Goal: Communication & Community: Answer question/provide support

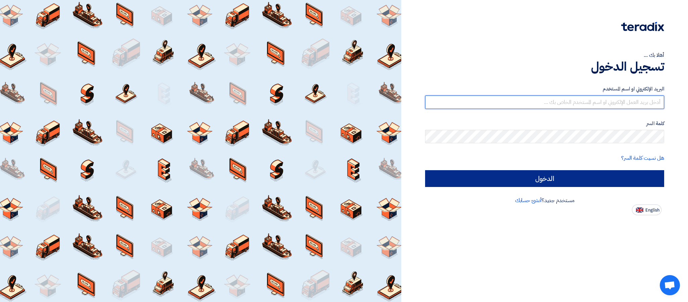
type input "[PERSON_NAME][EMAIL_ADDRESS][DOMAIN_NAME]"
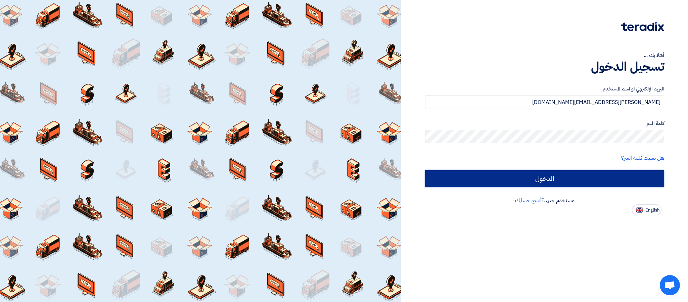
click at [496, 173] on input "الدخول" at bounding box center [544, 178] width 239 height 17
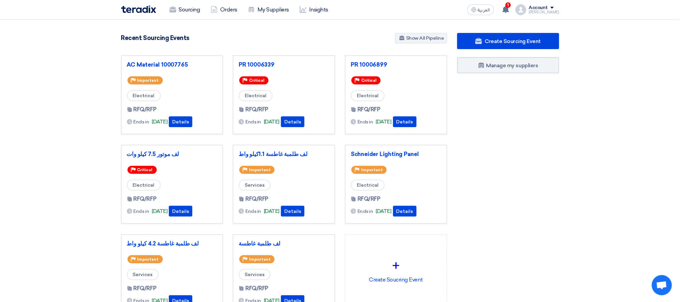
click at [604, 165] on section "3082 RFx remaining 9 Auctions remaining Create Sourcing Event" at bounding box center [340, 188] width 680 height 339
click at [266, 64] on link "PR 10006339" at bounding box center [284, 64] width 91 height 7
click at [366, 64] on link "PR 10006899" at bounding box center [396, 64] width 91 height 7
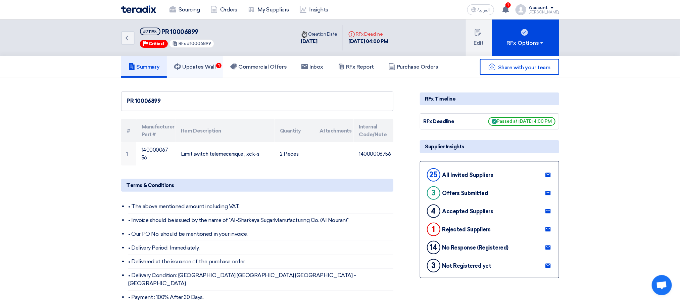
click at [213, 67] on h5 "Updates Wall 1" at bounding box center [194, 66] width 41 height 7
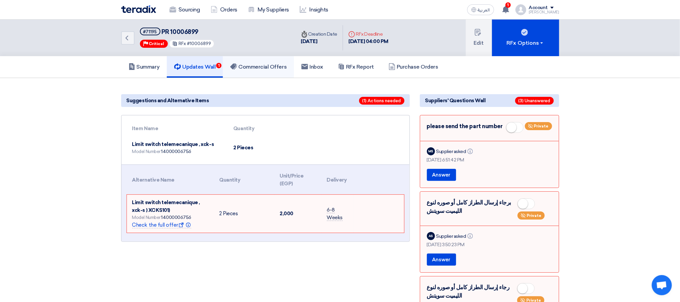
drag, startPoint x: 260, startPoint y: 69, endPoint x: 263, endPoint y: 71, distance: 3.5
click at [262, 69] on h5 "Commercial Offers" at bounding box center [258, 66] width 56 height 7
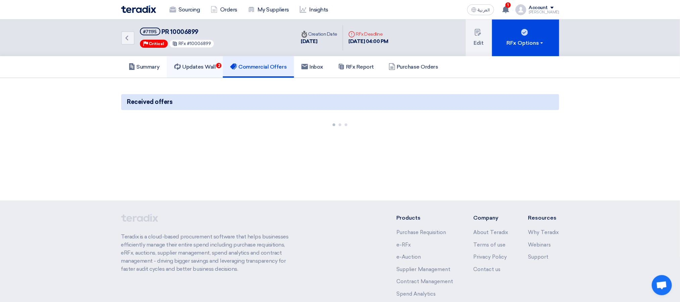
click at [188, 60] on link "Updates Wall 2" at bounding box center [195, 66] width 56 height 21
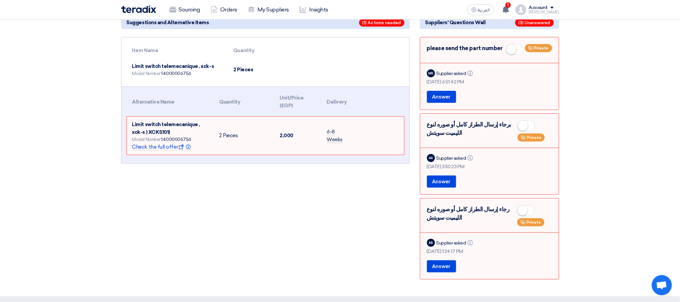
scroll to position [101, 0]
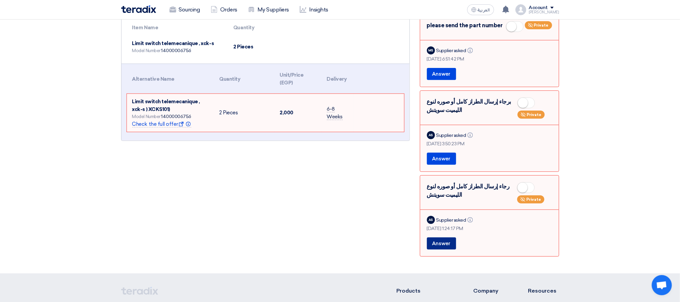
click at [431, 248] on button "Answer" at bounding box center [441, 243] width 29 height 12
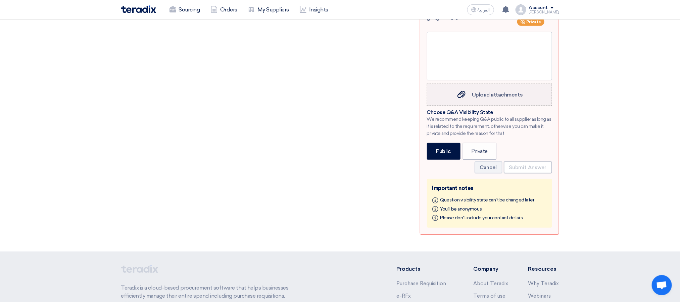
scroll to position [302, 0]
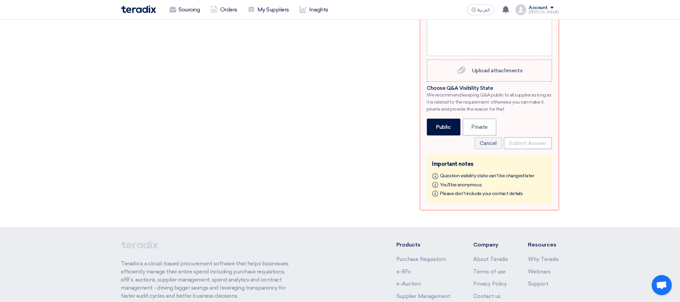
click at [634, 132] on section "Suggestions and Alternative Items (1) Actions needed Item Name Quantity Limit s…" at bounding box center [340, 1] width 680 height 451
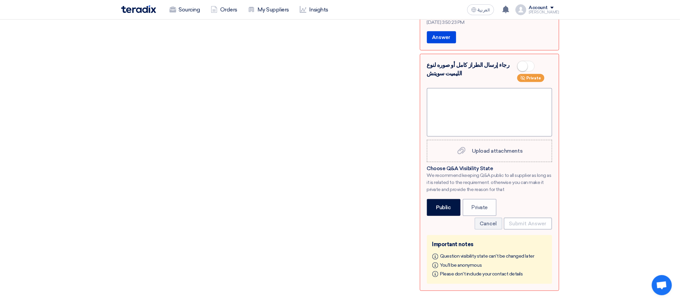
scroll to position [201, 0]
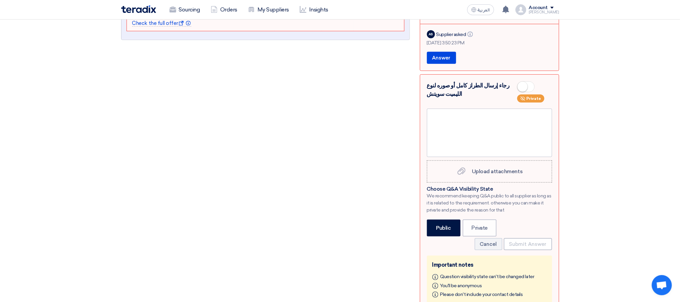
click at [587, 131] on section "Suggestions and Alternative Items (1) Actions needed Item Name Quantity Limit s…" at bounding box center [340, 101] width 680 height 451
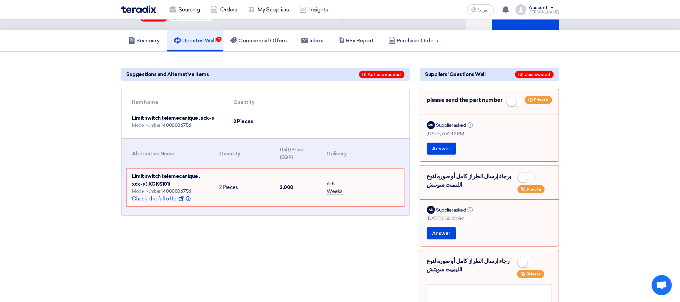
scroll to position [0, 0]
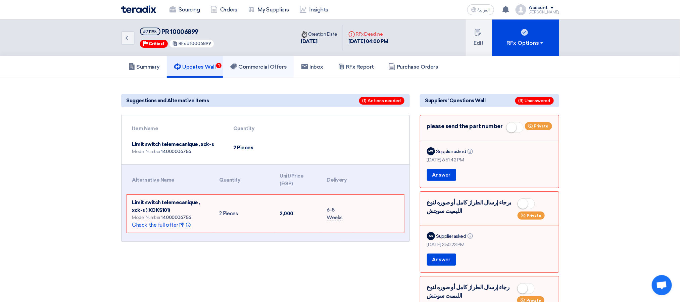
click at [261, 63] on h5 "Commercial Offers" at bounding box center [258, 66] width 56 height 7
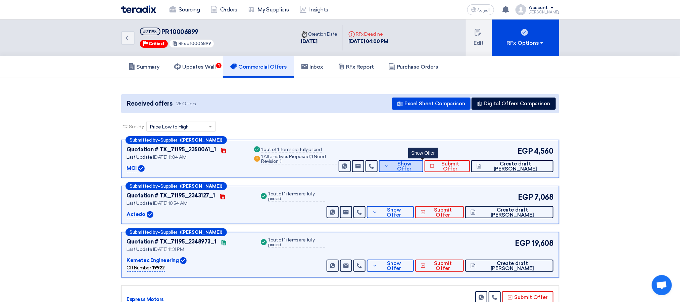
click at [418, 167] on span "Show Offer" at bounding box center [404, 166] width 27 height 10
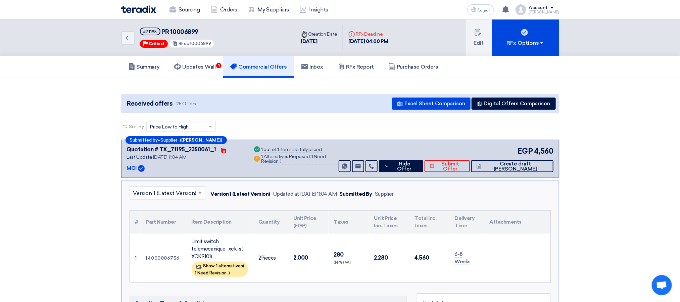
click at [328, 132] on div "Sort By Sort by × Price Low to High ×" at bounding box center [340, 130] width 438 height 19
click at [334, 128] on div "Sort By Sort by × Price Low to High ×" at bounding box center [340, 130] width 438 height 19
click at [228, 270] on span "1 Need Revision," at bounding box center [211, 272] width 33 height 5
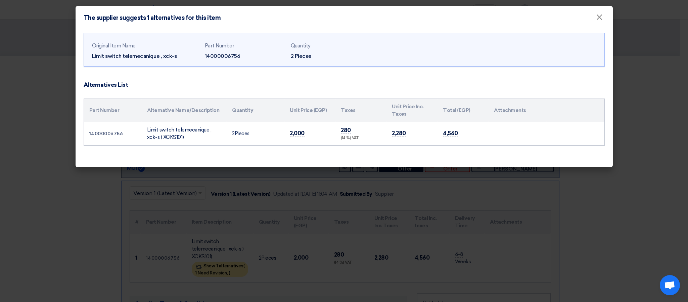
click at [214, 155] on div "Original Item Name Limit switch telemecanique , xck-s Part Number 14000006756 Q…" at bounding box center [344, 98] width 537 height 137
click at [596, 20] on span "×" at bounding box center [599, 18] width 7 height 13
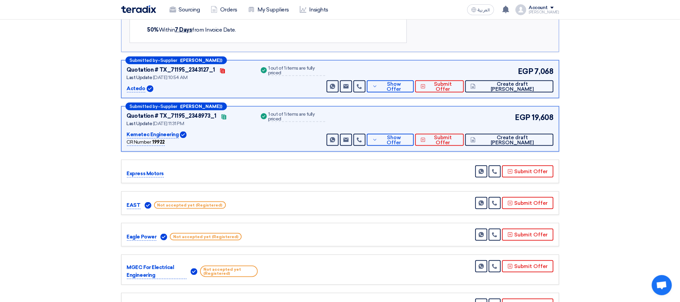
scroll to position [403, 0]
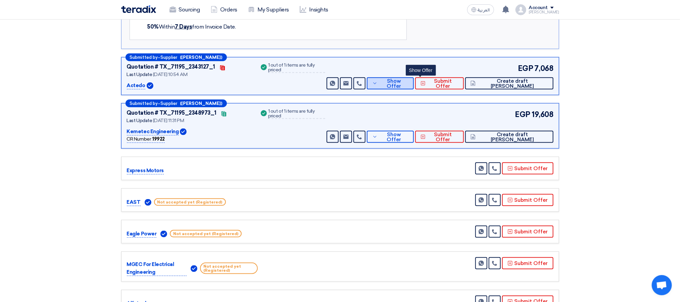
click at [414, 82] on button "Show Offer" at bounding box center [390, 83] width 47 height 12
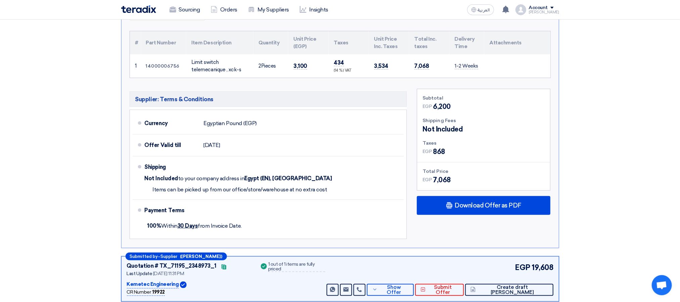
scroll to position [201, 0]
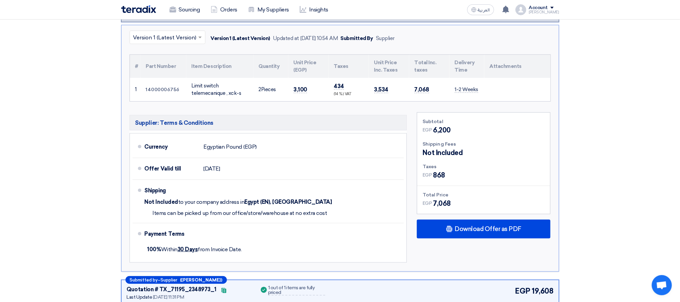
click at [349, 119] on h5 "Supplier: Terms & Conditions" at bounding box center [269, 122] width 278 height 15
click at [335, 104] on div "× Version 1 (Latest Version) Version 1 (Latest Version) Updated at [DATE] 10:54…" at bounding box center [340, 148] width 438 height 246
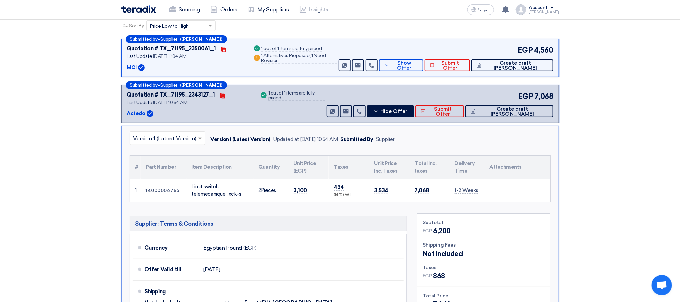
scroll to position [0, 0]
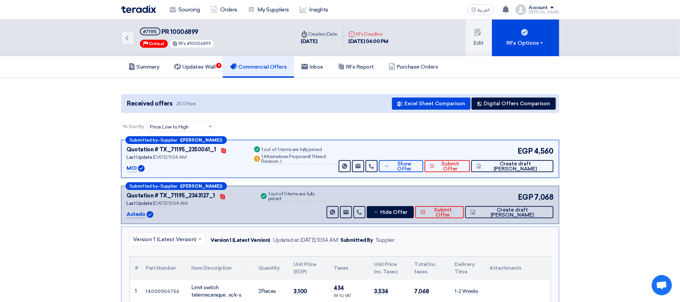
click at [198, 51] on div "Back #71195 PR 10006899 Priority Critical RFx #10006899" at bounding box center [208, 37] width 175 height 37
click at [197, 57] on link "Updates Wall 1" at bounding box center [195, 66] width 56 height 21
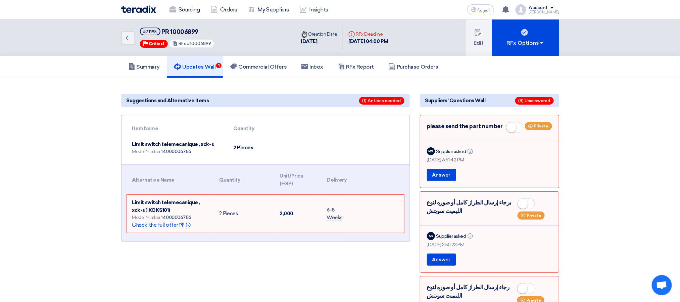
click at [187, 66] on h5 "Updates Wall 1" at bounding box center [194, 66] width 41 height 7
click at [325, 60] on link "Inbox" at bounding box center [312, 66] width 37 height 21
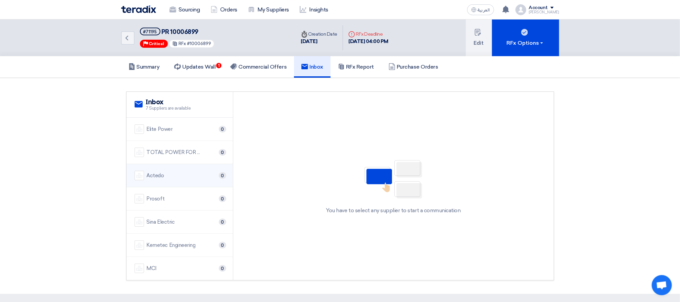
click at [165, 181] on li "Actedo 0" at bounding box center [180, 175] width 106 height 23
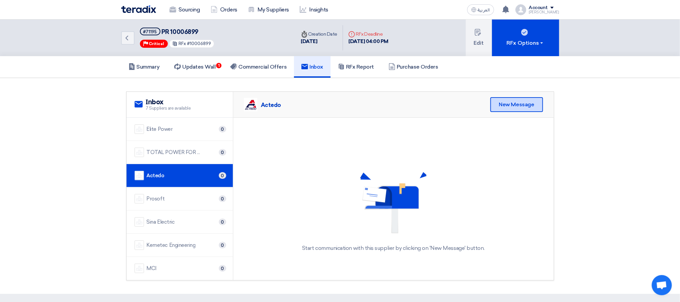
click at [515, 107] on div "New Message" at bounding box center [517, 104] width 53 height 15
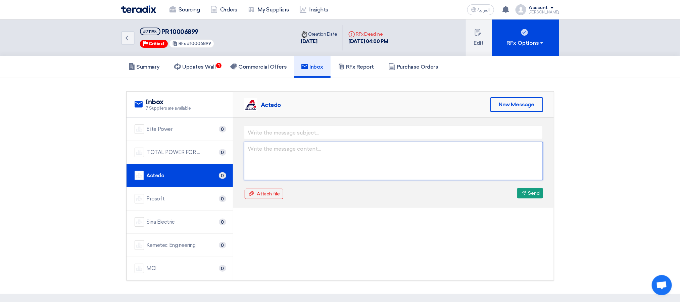
click at [289, 153] on textarea at bounding box center [393, 161] width 299 height 38
paste textarea "the switch XCK-S with the head ZCK-D029."
type textarea "Kindly we need the switch XCK-S with the head ZCK-D029."
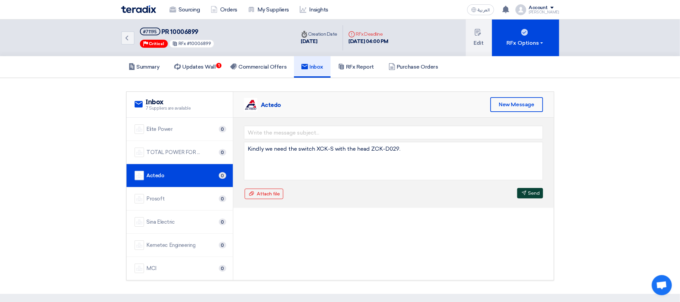
click at [533, 195] on button "Send Send" at bounding box center [530, 193] width 26 height 10
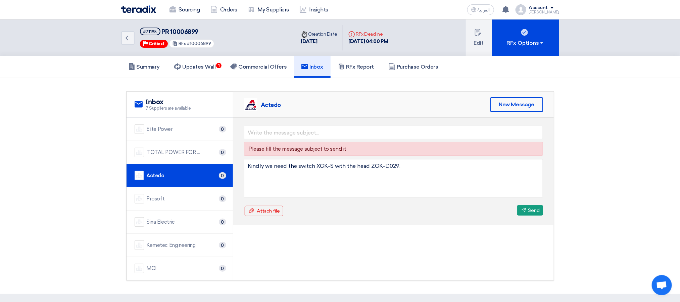
click at [378, 146] on div "Please fill the message subject to send it" at bounding box center [393, 149] width 290 height 8
click at [289, 124] on div "Please fill the message subject to send it Kindly we need the switch XCK-S with…" at bounding box center [393, 171] width 321 height 107
click at [289, 131] on input "text" at bounding box center [393, 132] width 299 height 13
drag, startPoint x: 412, startPoint y: 169, endPoint x: 300, endPoint y: 160, distance: 112.2
click at [300, 160] on textarea "Kindly we need the switch XCK-S with the head ZCK-D029." at bounding box center [393, 178] width 299 height 38
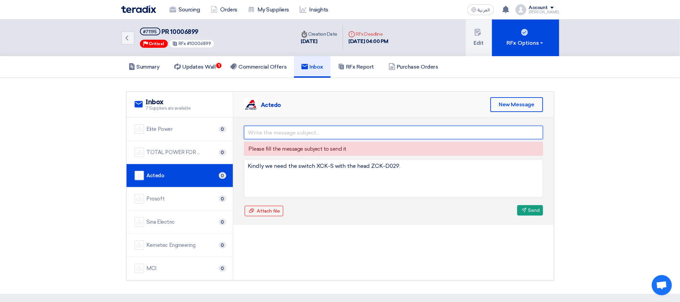
click at [314, 130] on input "text" at bounding box center [393, 132] width 299 height 13
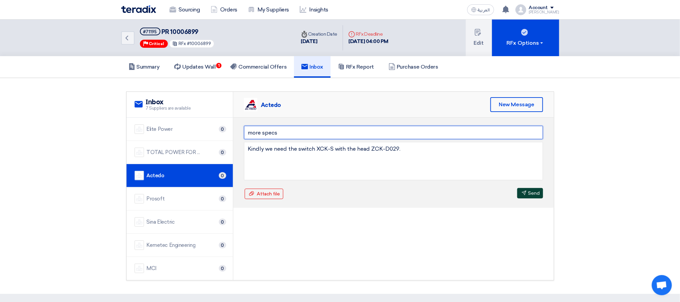
type input "more specs"
click at [529, 192] on button "Send Send" at bounding box center [530, 193] width 26 height 10
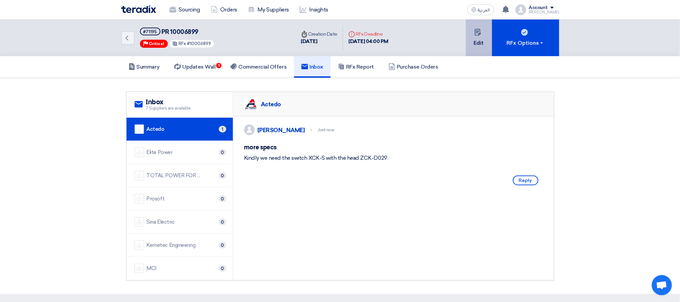
click at [478, 39] on button "Edit" at bounding box center [479, 37] width 26 height 37
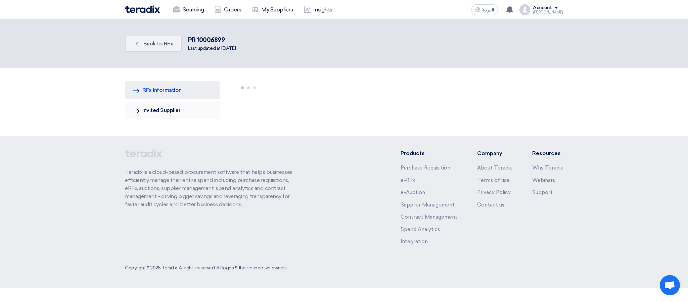
click at [175, 111] on link "Invited Suppliers Invited Supplier" at bounding box center [172, 109] width 95 height 17
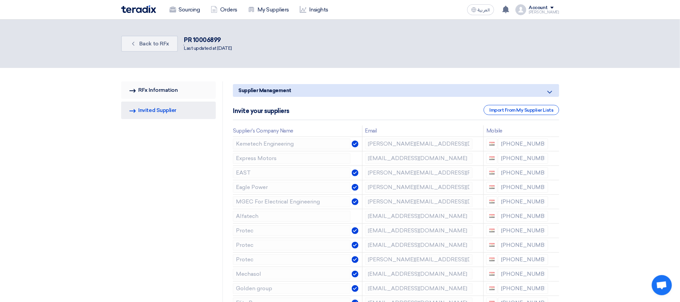
click at [185, 89] on link "RFQ Information RFx Information" at bounding box center [168, 89] width 95 height 17
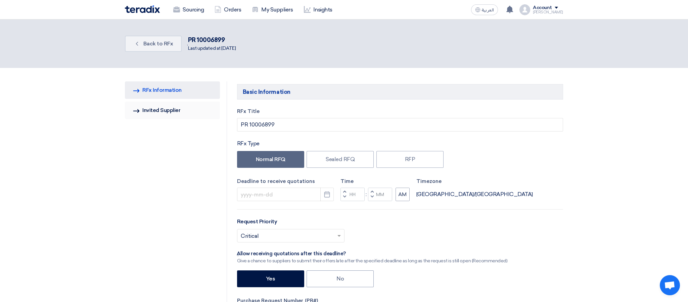
type input "[DATE]"
type input "04"
type input "00"
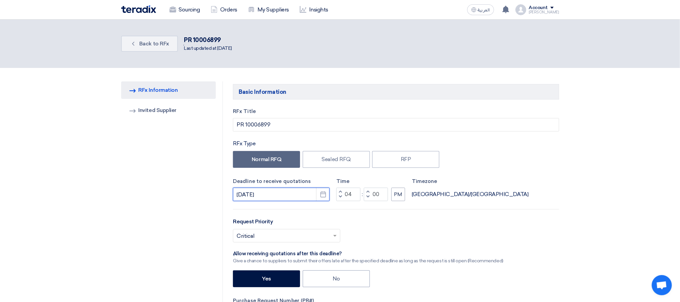
click at [274, 193] on input "[DATE]" at bounding box center [281, 193] width 97 height 13
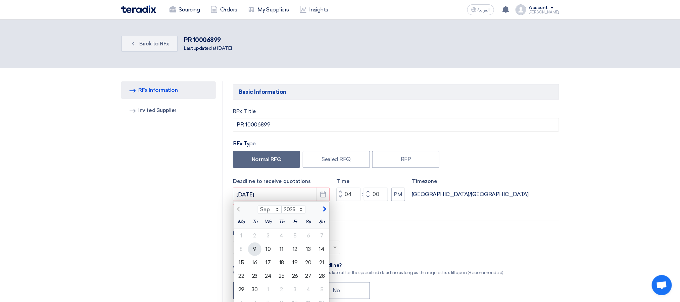
click at [256, 247] on div "9" at bounding box center [254, 248] width 13 height 13
type input "[DATE]"
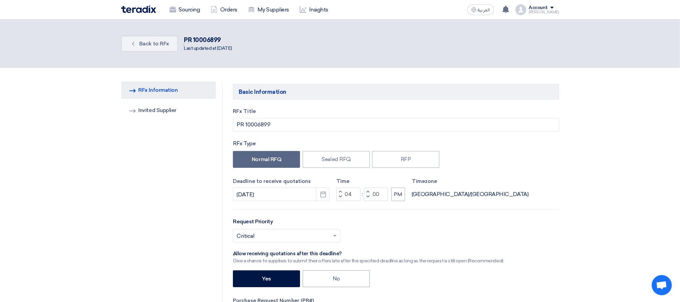
click at [343, 192] on button "Increment hours" at bounding box center [340, 191] width 8 height 8
click at [346, 195] on input "05" at bounding box center [348, 193] width 24 height 13
click at [341, 198] on span "button" at bounding box center [340, 196] width 2 height 4
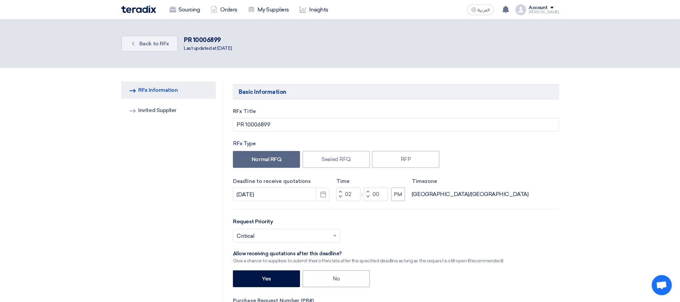
click at [341, 198] on span "button" at bounding box center [340, 196] width 2 height 4
type input "01"
click at [439, 232] on div "Select priority... × Critical ×" at bounding box center [396, 238] width 326 height 19
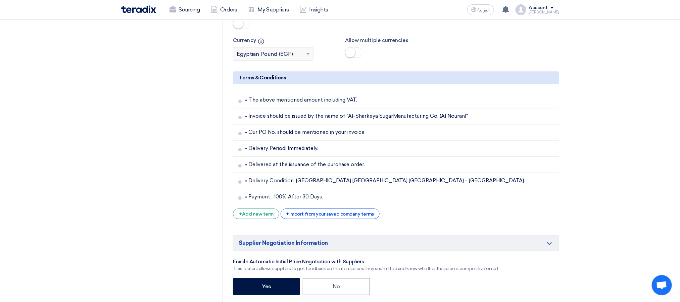
scroll to position [1245, 0]
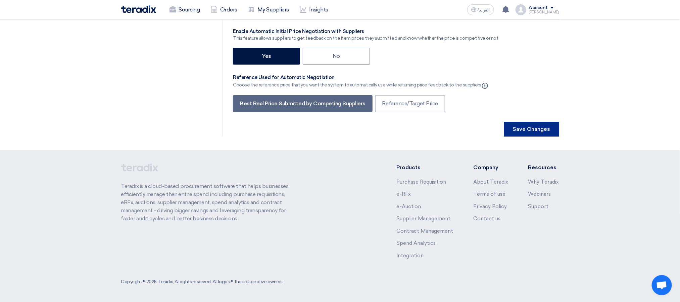
click at [515, 128] on button "Save Changes" at bounding box center [531, 129] width 55 height 15
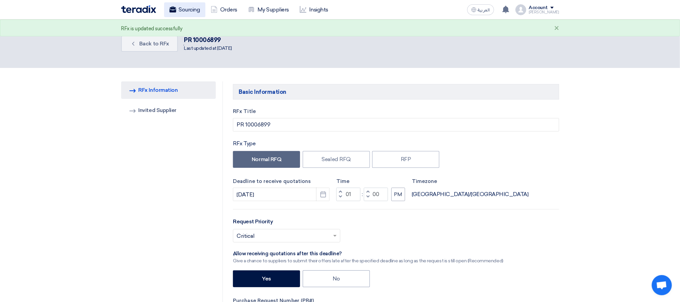
click at [182, 3] on link "Sourcing" at bounding box center [184, 9] width 41 height 15
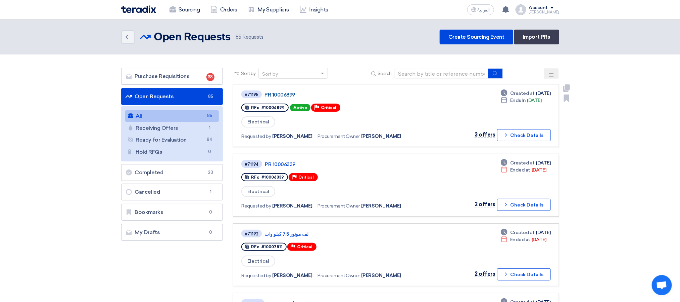
click at [294, 92] on link "PR 10006899" at bounding box center [349, 95] width 168 height 6
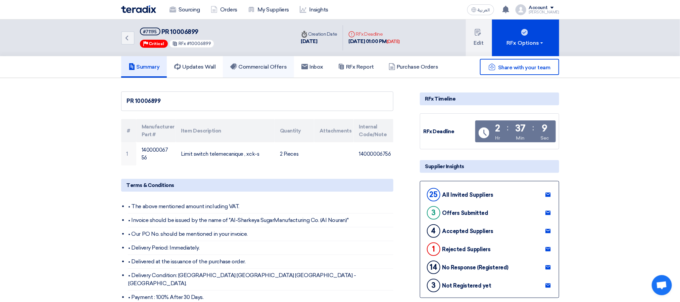
click at [283, 70] on h5 "Commercial Offers" at bounding box center [258, 66] width 56 height 7
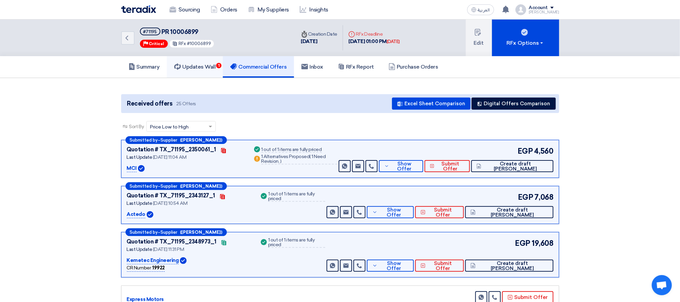
click at [179, 65] on icon at bounding box center [177, 66] width 7 height 7
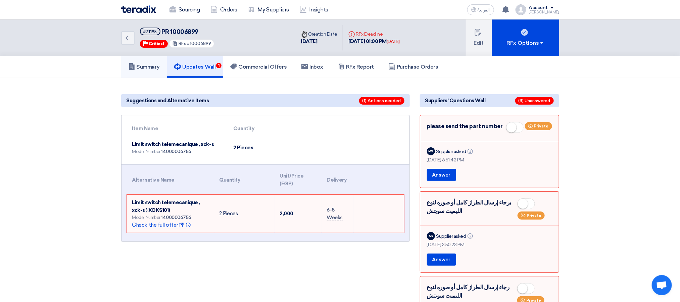
click at [149, 68] on h5 "Summary" at bounding box center [144, 66] width 31 height 7
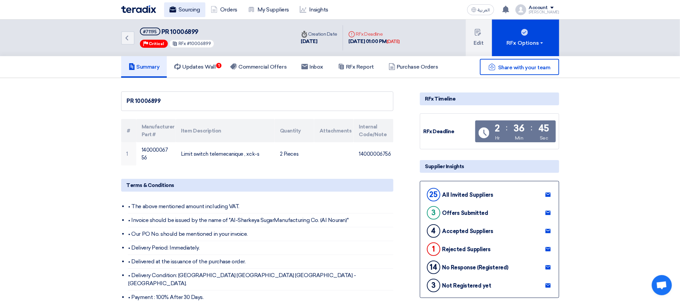
click at [188, 9] on link "Sourcing" at bounding box center [184, 9] width 41 height 15
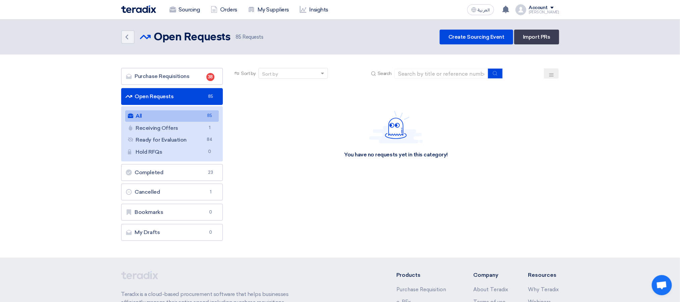
click at [325, 37] on div "Back Open Requests Open Requests 85 Requests Create Sourcing Event Import PRs" at bounding box center [340, 37] width 438 height 15
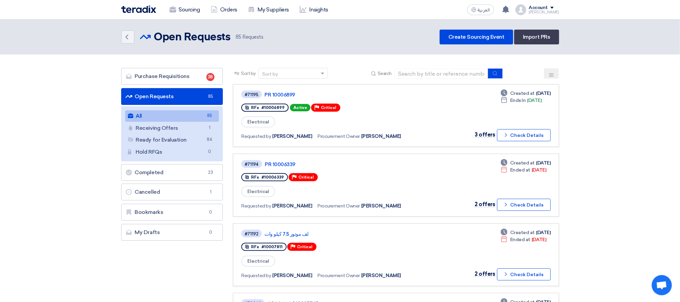
click at [326, 50] on header "Back Open Requests Open Requests 85" at bounding box center [340, 36] width 680 height 35
drag, startPoint x: 653, startPoint y: 147, endPoint x: 649, endPoint y: 147, distance: 4.4
click at [279, 96] on link "PR 10006899" at bounding box center [349, 95] width 168 height 6
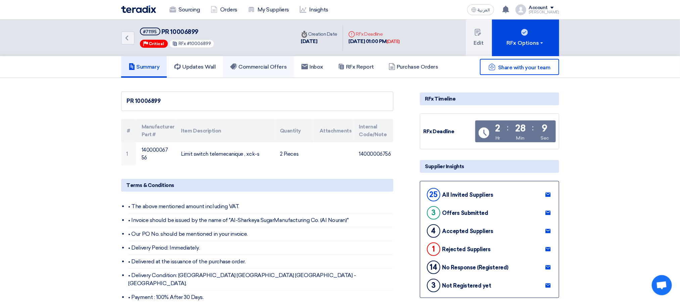
click at [269, 60] on link "Commercial Offers" at bounding box center [258, 66] width 71 height 21
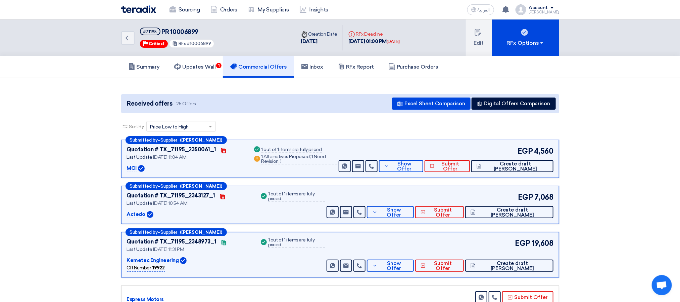
click at [401, 128] on div "Sort By Sort by × Price Low to High ×" at bounding box center [340, 130] width 438 height 19
click at [212, 63] on h5 "Updates Wall 1" at bounding box center [194, 66] width 41 height 7
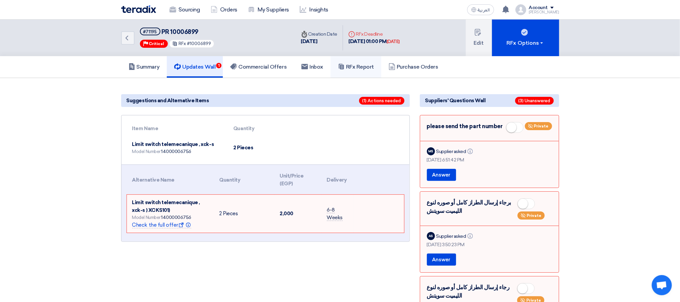
click at [372, 65] on h5 "RFx Report" at bounding box center [356, 66] width 36 height 7
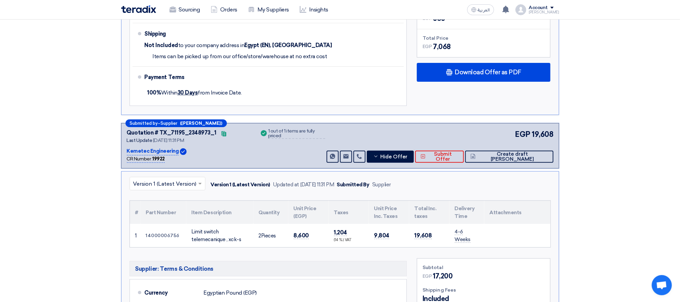
scroll to position [2769, 0]
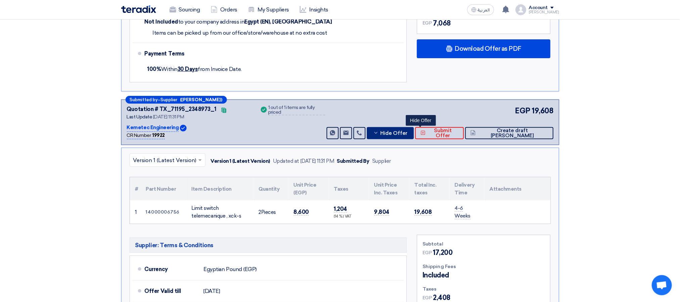
click at [414, 139] on button "Hide Offer" at bounding box center [390, 133] width 47 height 12
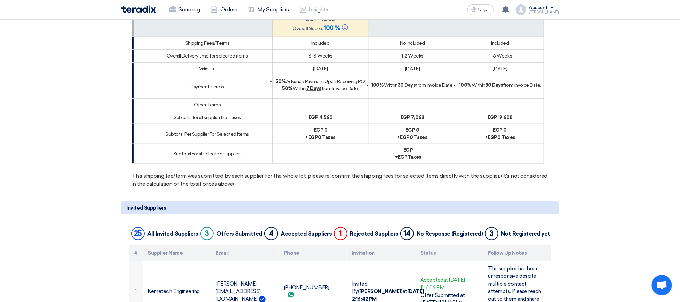
scroll to position [0, 0]
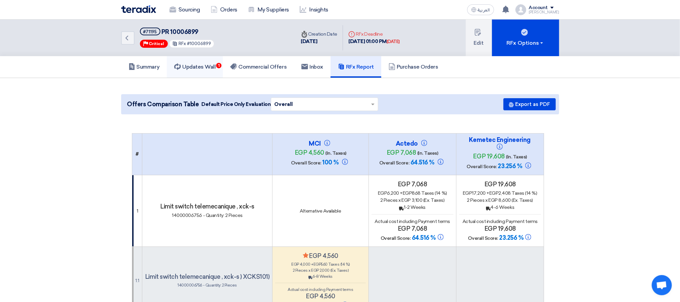
drag, startPoint x: 211, startPoint y: 66, endPoint x: 216, endPoint y: 63, distance: 5.6
click at [211, 66] on h5 "Updates Wall 1" at bounding box center [194, 66] width 41 height 7
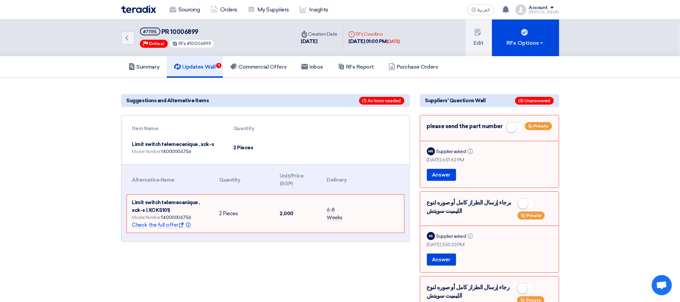
click at [181, 69] on icon at bounding box center [177, 66] width 7 height 7
click at [639, 35] on div "Back #71195 PR 10006899 Priority Critical RFx #10006899 Time Creation Date [DAT…" at bounding box center [340, 37] width 680 height 37
